Goal: Complete application form

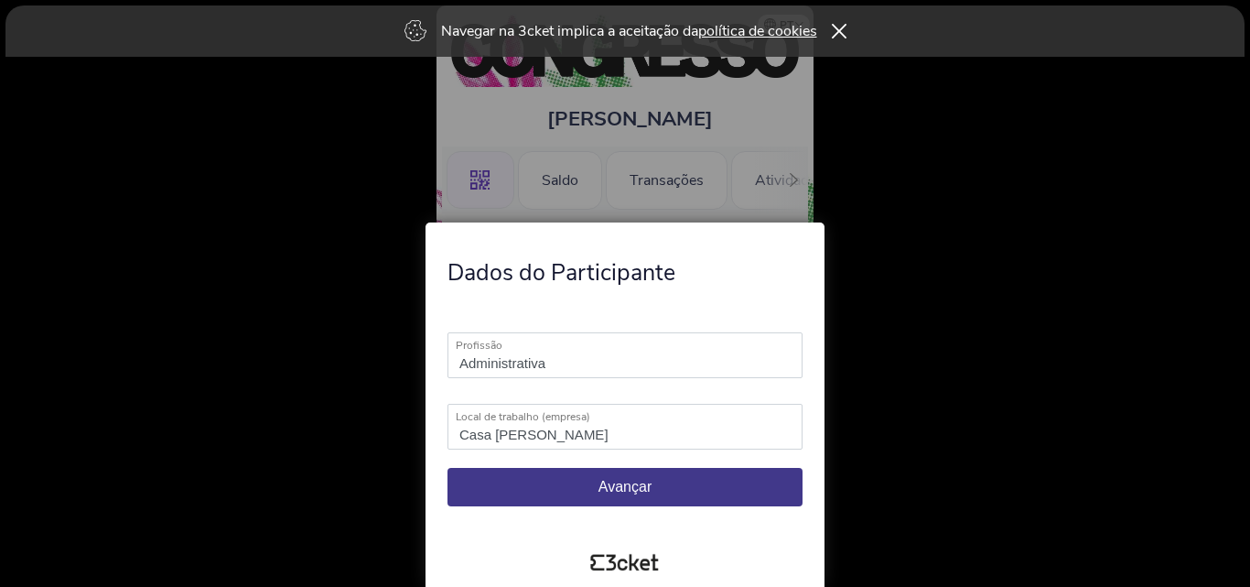
click at [643, 488] on span "Avançar" at bounding box center [625, 487] width 53 height 16
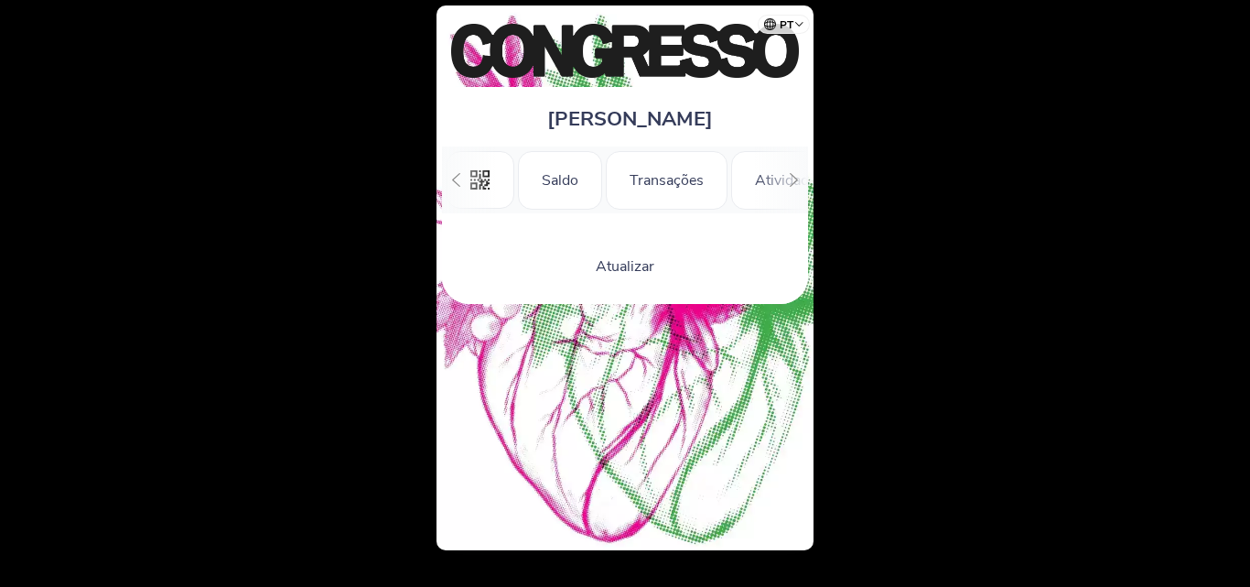
scroll to position [0, 165]
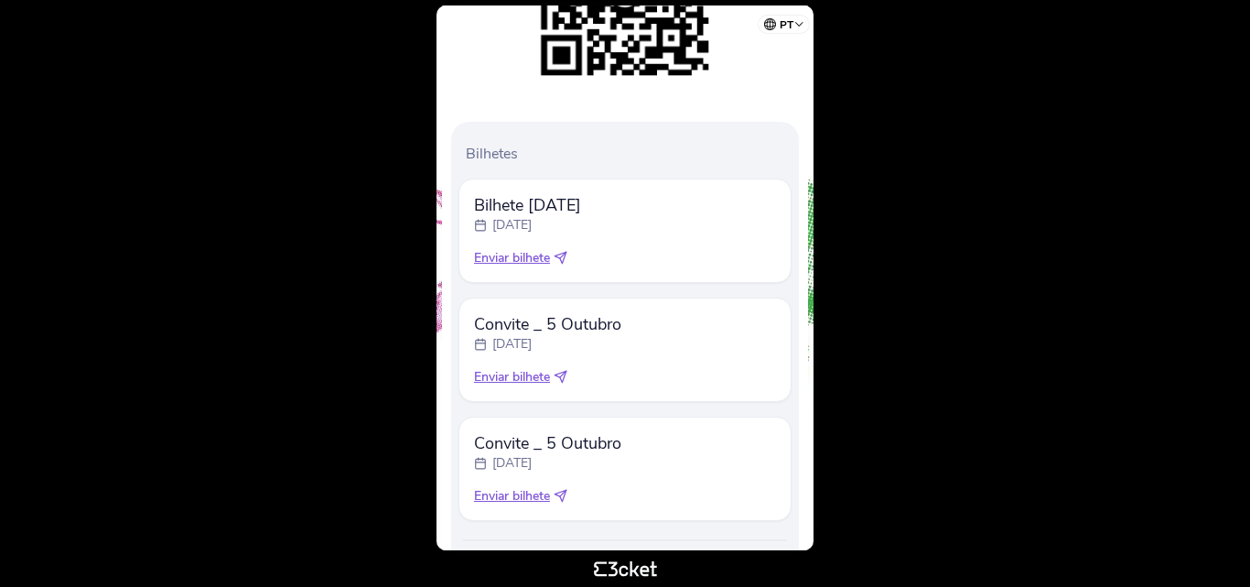
scroll to position [425, 0]
